Goal: Transaction & Acquisition: Purchase product/service

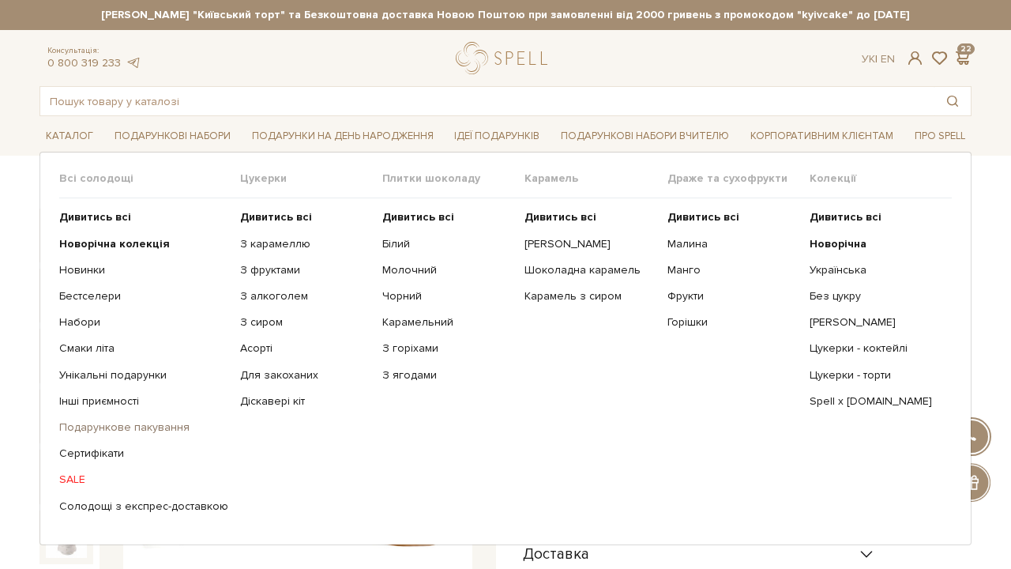
click at [140, 428] on link "Подарункове пакування" at bounding box center [143, 427] width 169 height 14
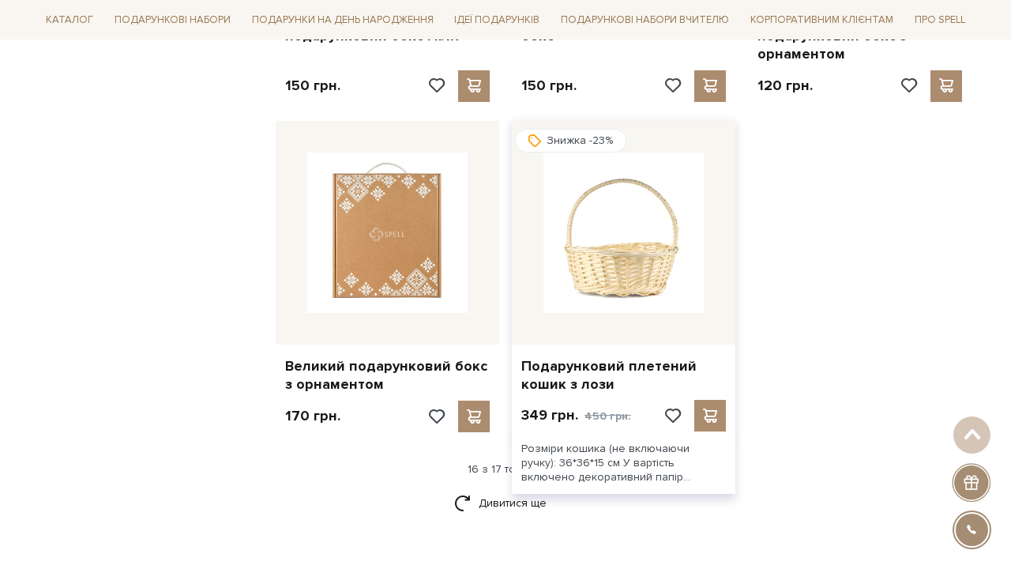
scroll to position [1926, 0]
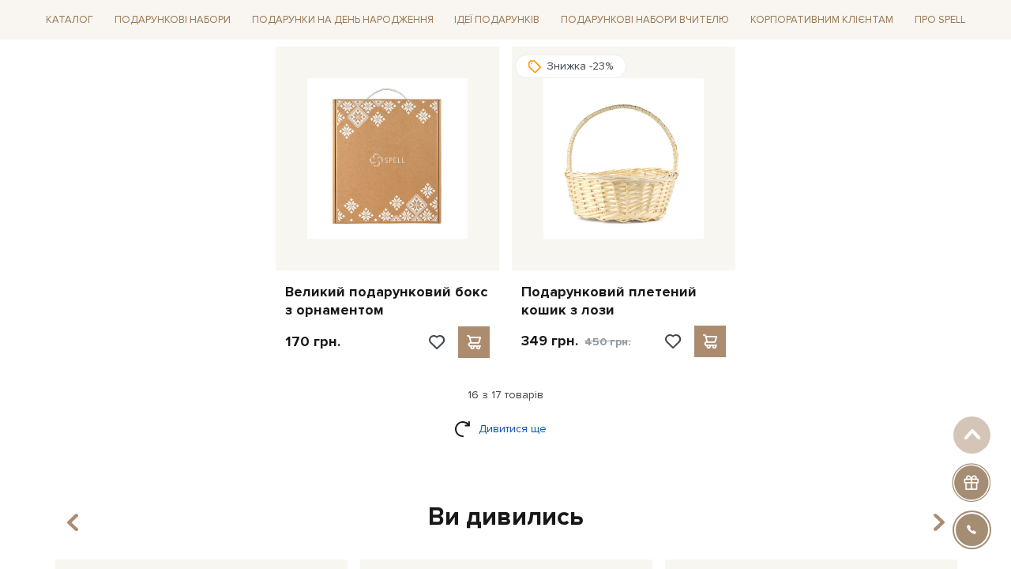
click at [522, 415] on link "Дивитися ще" at bounding box center [505, 429] width 103 height 28
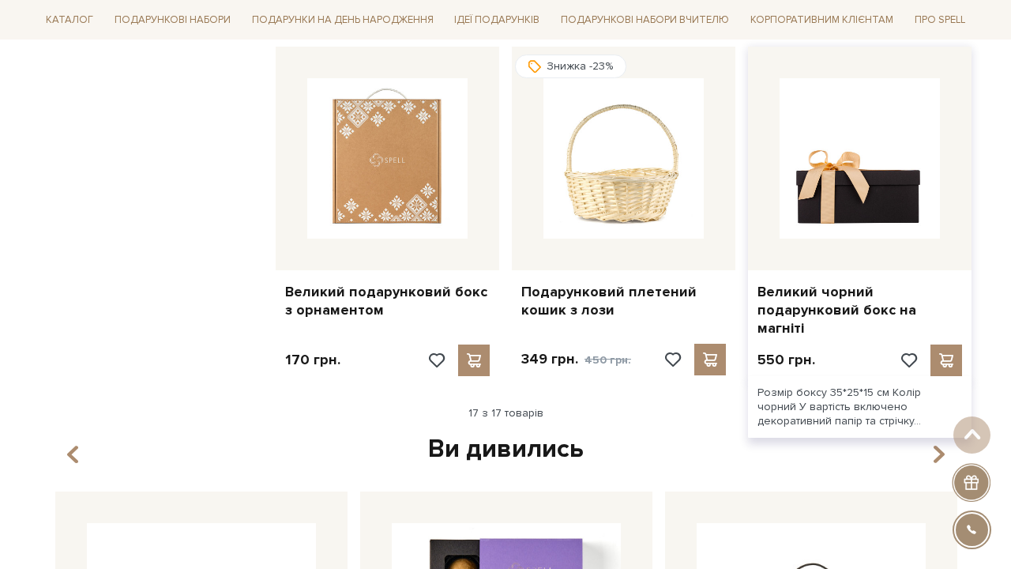
click at [872, 129] on img at bounding box center [860, 158] width 160 height 160
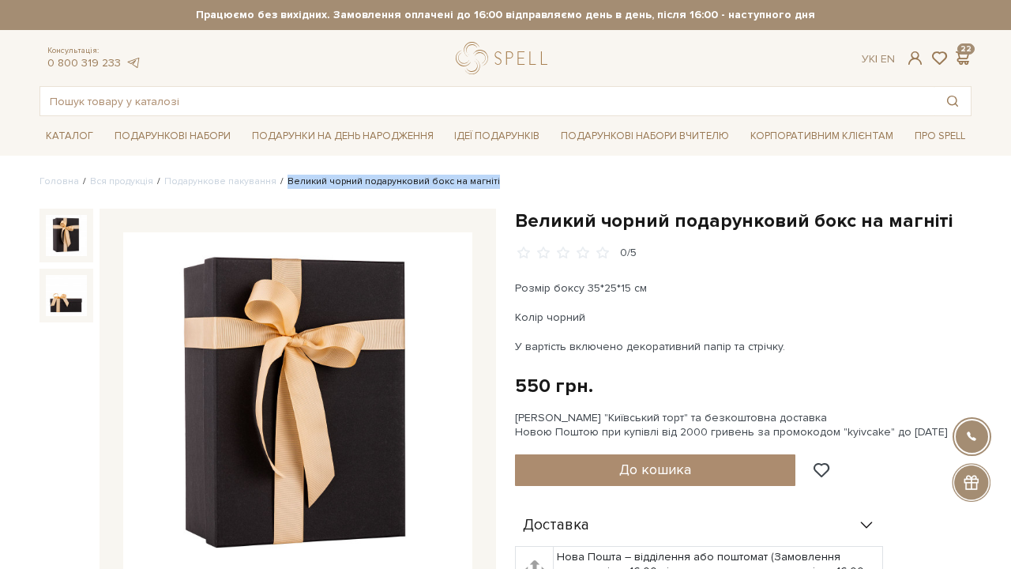
drag, startPoint x: 277, startPoint y: 182, endPoint x: 483, endPoint y: 183, distance: 205.4
click at [483, 183] on ul "Головна Вся продукція Подарункове пакування Великий чорний подарунковий бокс на…" at bounding box center [506, 182] width 932 height 14
copy li "Великий чорний подарунковий бокс на магніті"
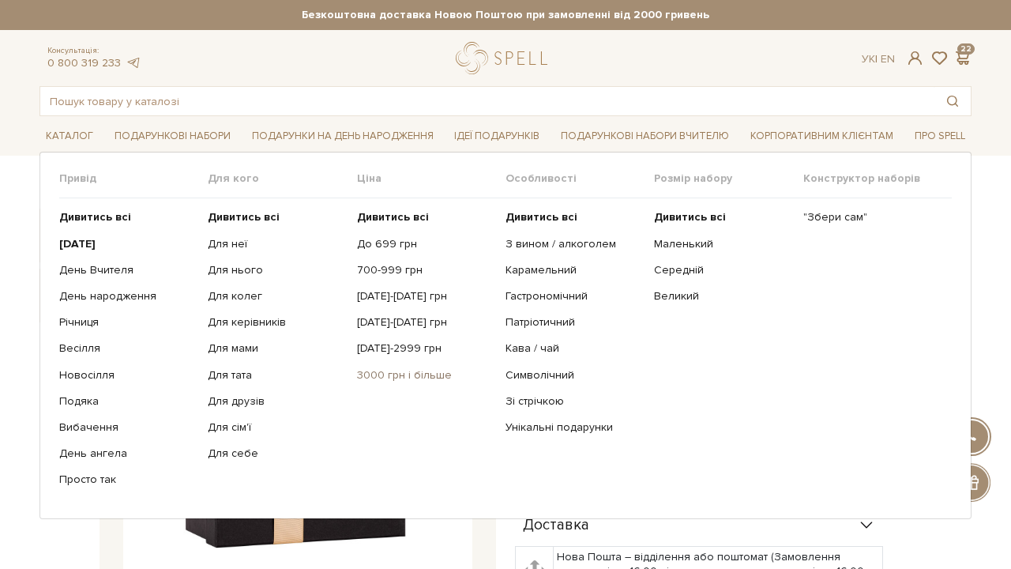
click at [421, 373] on link "3000 грн і більше" at bounding box center [425, 375] width 137 height 14
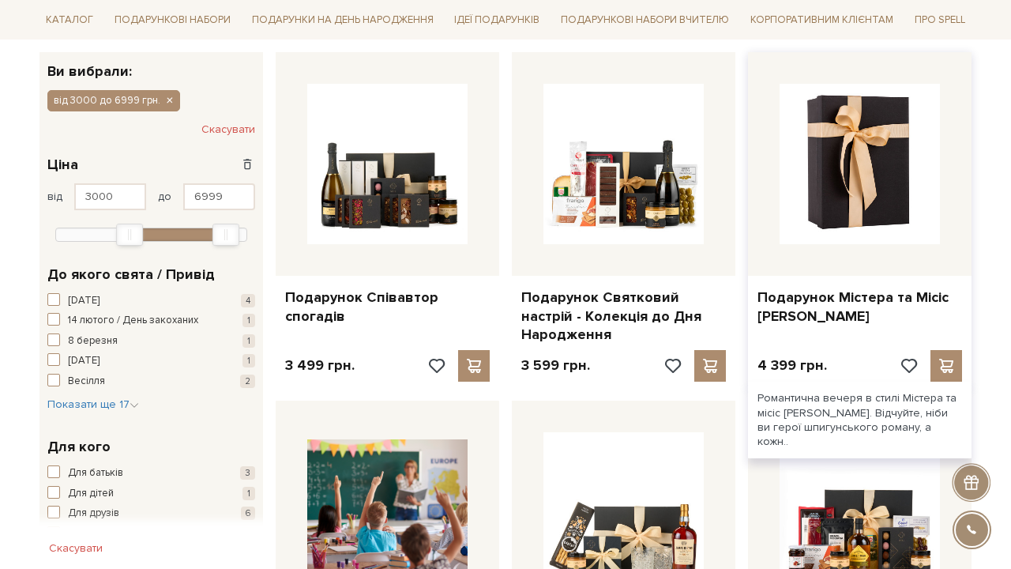
scroll to position [253, 0]
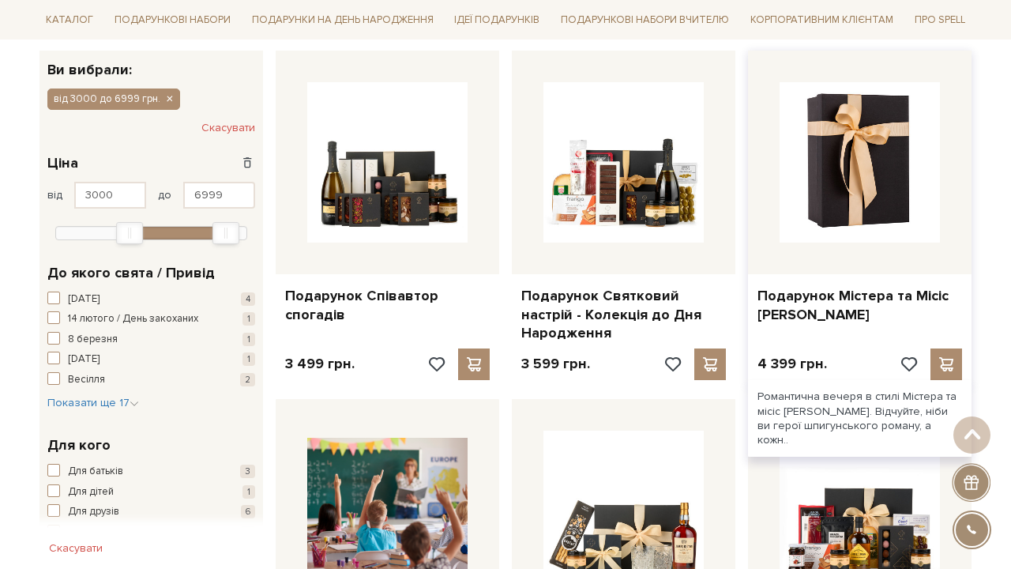
click at [873, 189] on img at bounding box center [860, 162] width 160 height 160
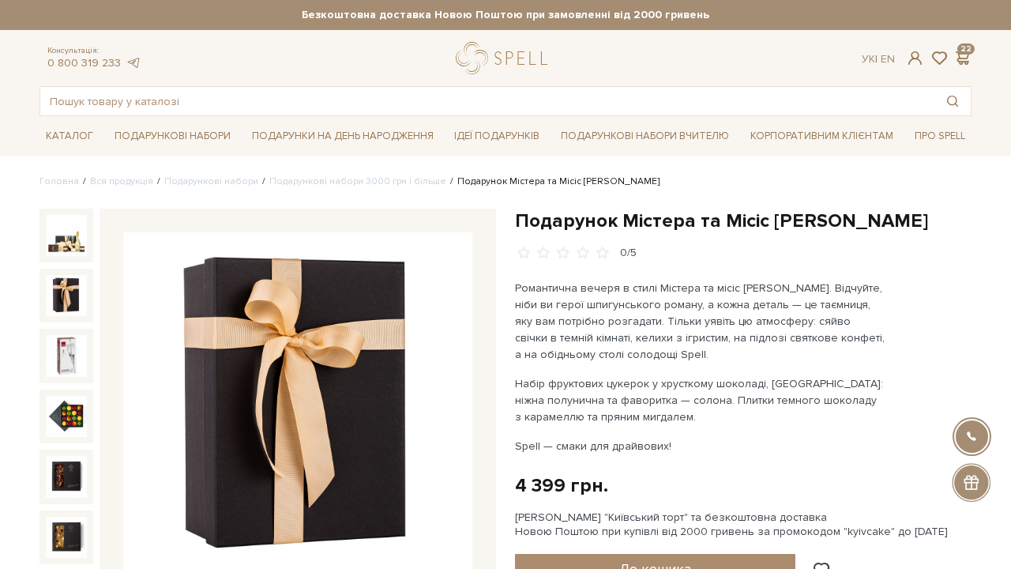
click at [81, 289] on img at bounding box center [66, 295] width 41 height 41
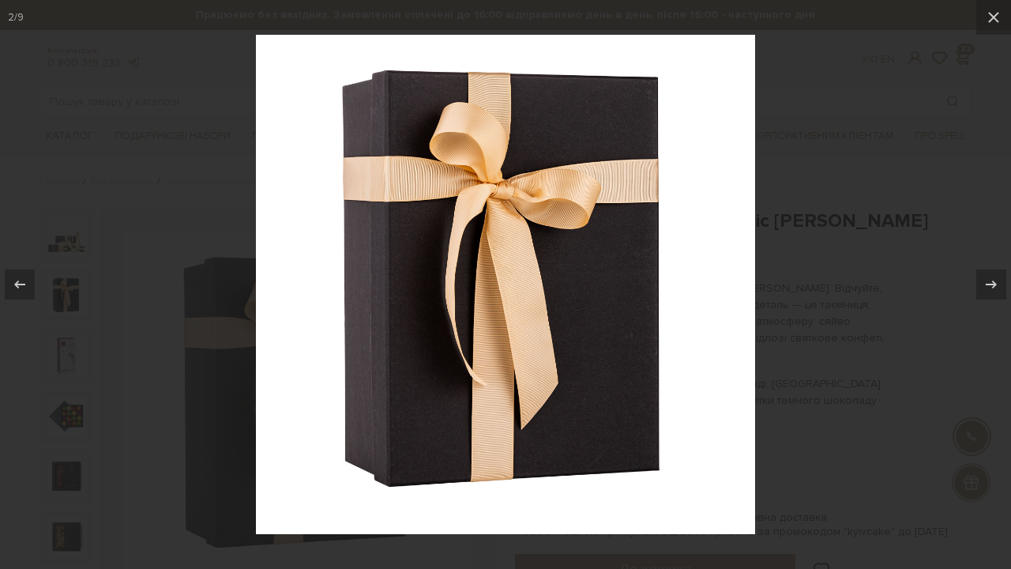
click at [310, 311] on img at bounding box center [505, 284] width 499 height 499
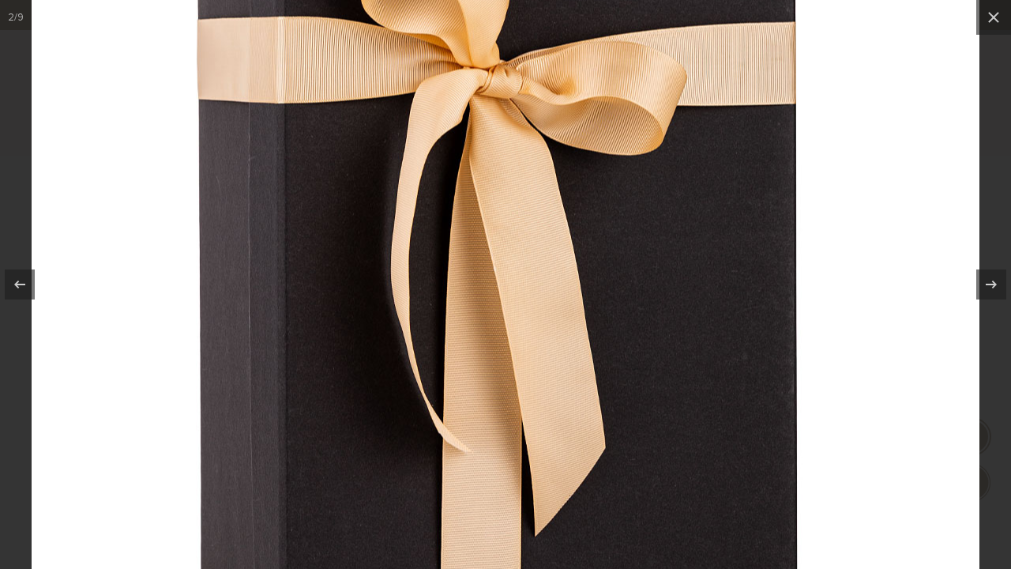
click at [310, 311] on img at bounding box center [506, 260] width 948 height 948
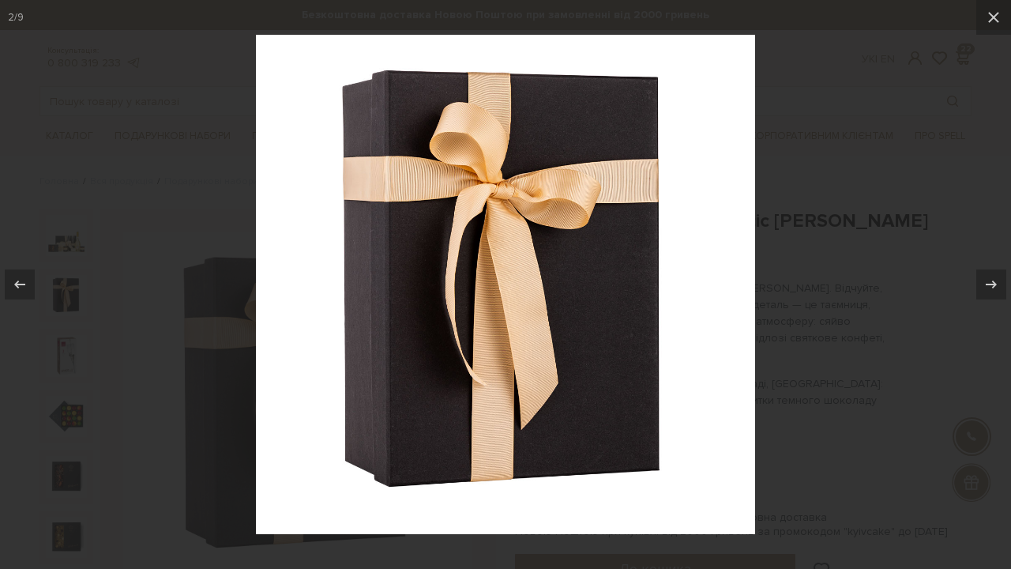
click at [864, 216] on div at bounding box center [505, 284] width 1011 height 569
